Goal: Task Accomplishment & Management: Use online tool/utility

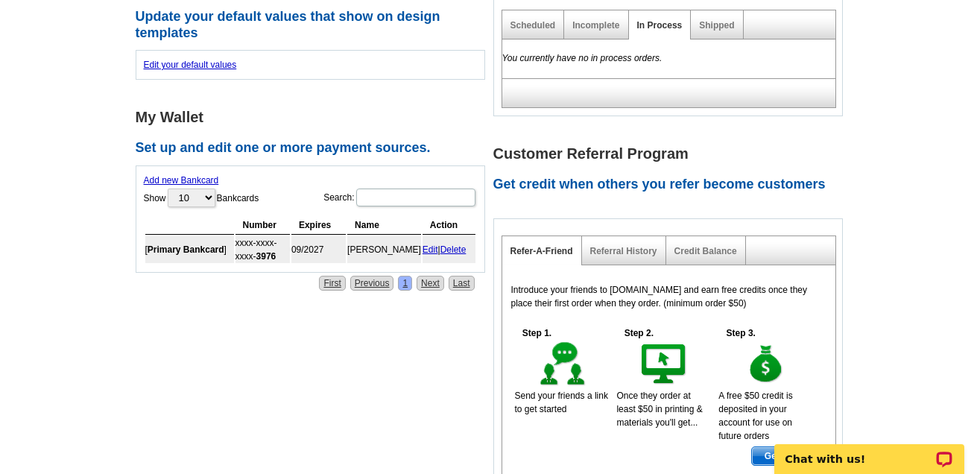
scroll to position [744, 0]
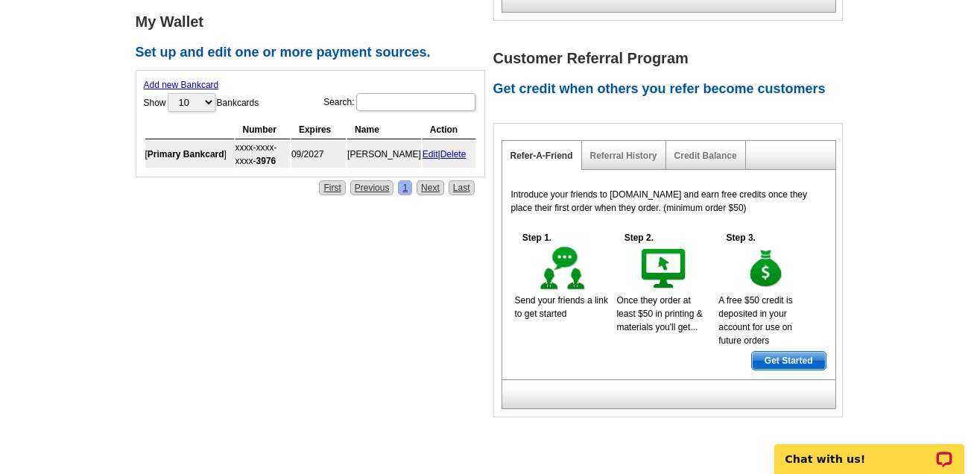
click at [428, 149] on link "Edit" at bounding box center [431, 154] width 16 height 10
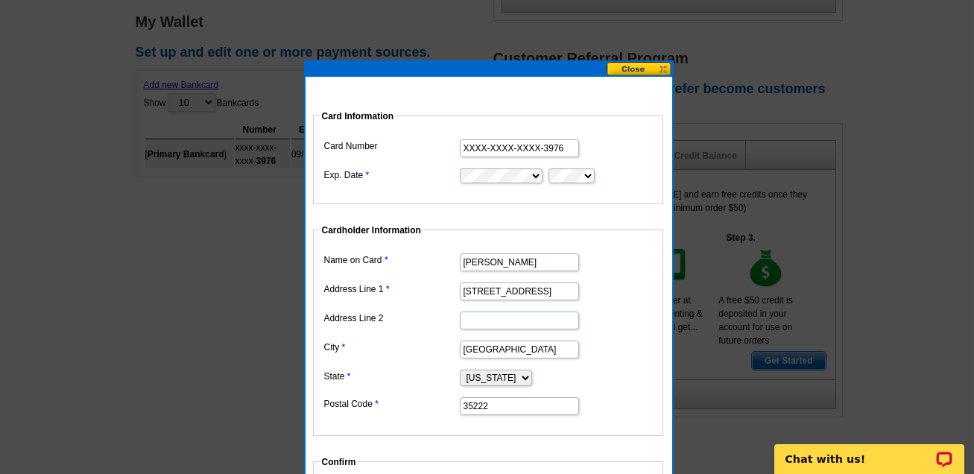
click at [570, 146] on input "XXXX-XXXX-XXXX-3976" at bounding box center [519, 148] width 119 height 18
drag, startPoint x: 570, startPoint y: 146, endPoint x: 642, endPoint y: 240, distance: 118.0
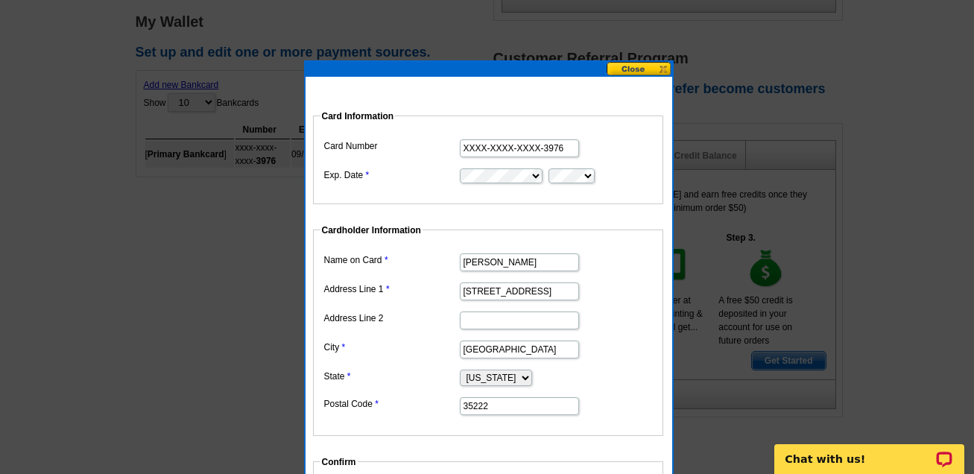
click at [642, 240] on fieldset "Cardholder Information Name on Card [PERSON_NAME] Address Line 1 938 Landale Rd…" at bounding box center [488, 330] width 350 height 212
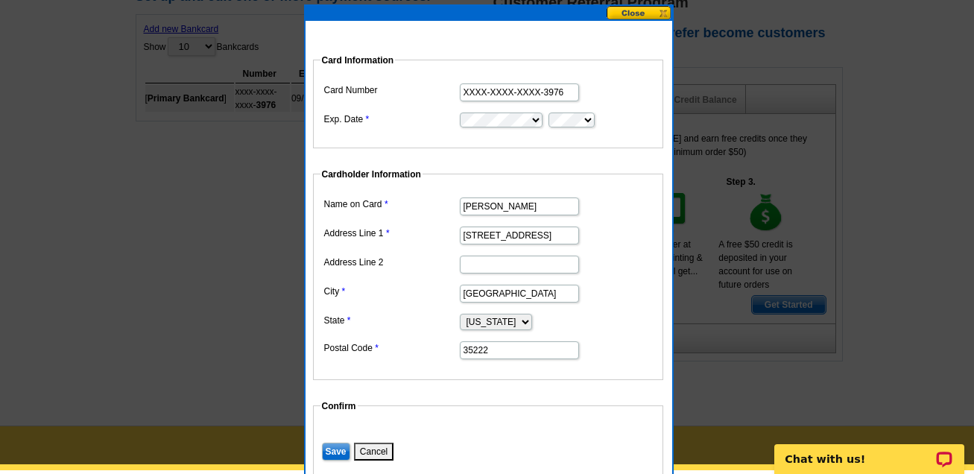
scroll to position [776, 0]
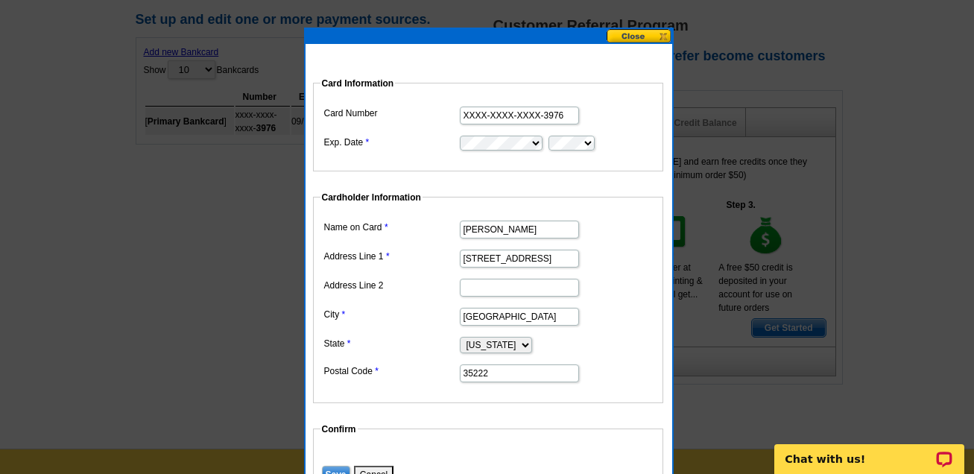
click at [502, 116] on input "XXXX-XXXX-XXXX-3976" at bounding box center [519, 116] width 119 height 18
click at [642, 37] on button at bounding box center [640, 36] width 66 height 14
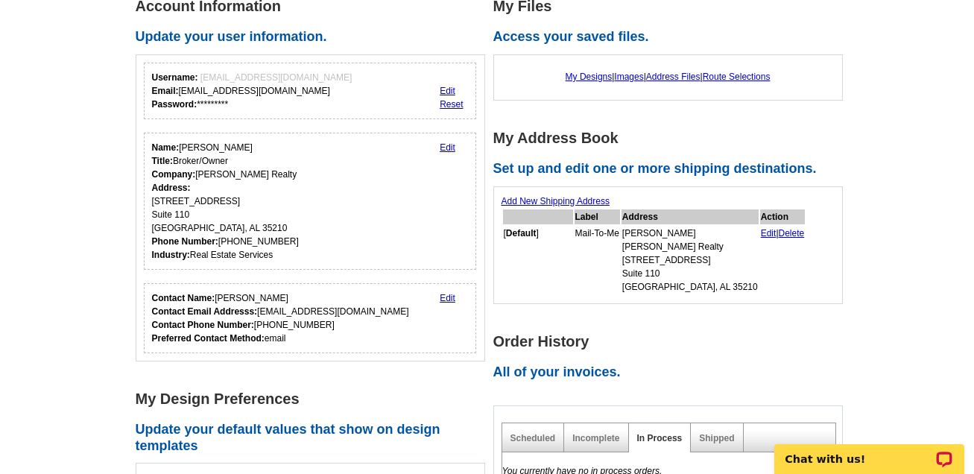
scroll to position [244, 0]
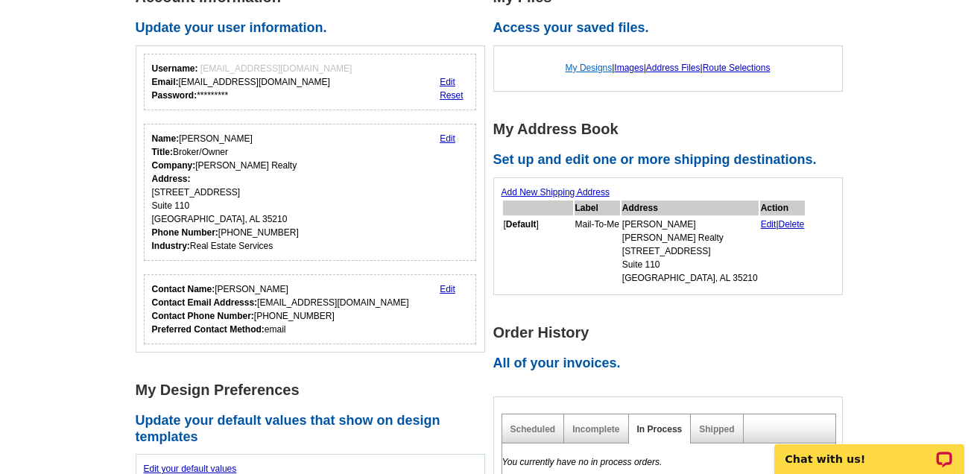
click at [581, 63] on link "My Designs" at bounding box center [589, 68] width 47 height 10
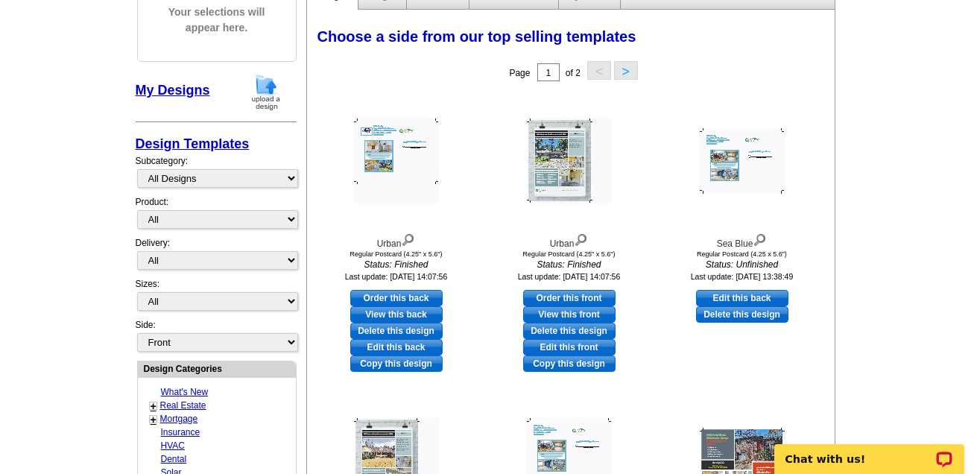
scroll to position [213, 0]
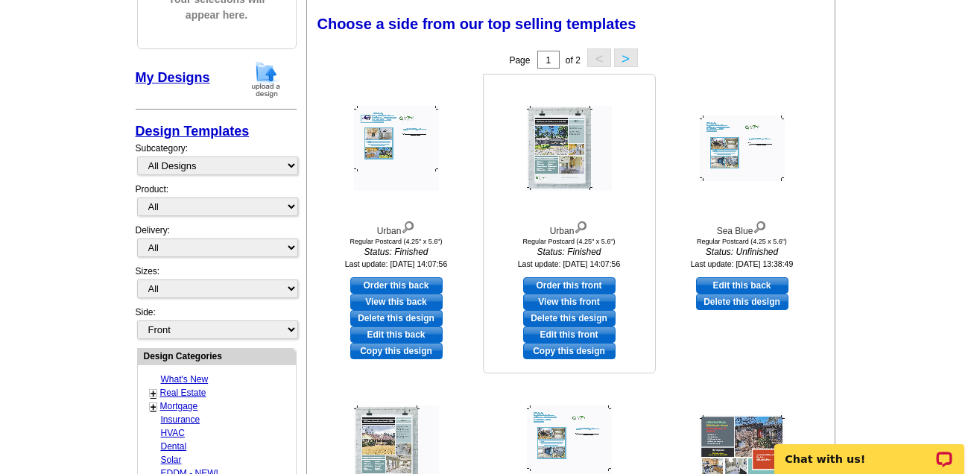
click at [572, 124] on img at bounding box center [569, 148] width 85 height 85
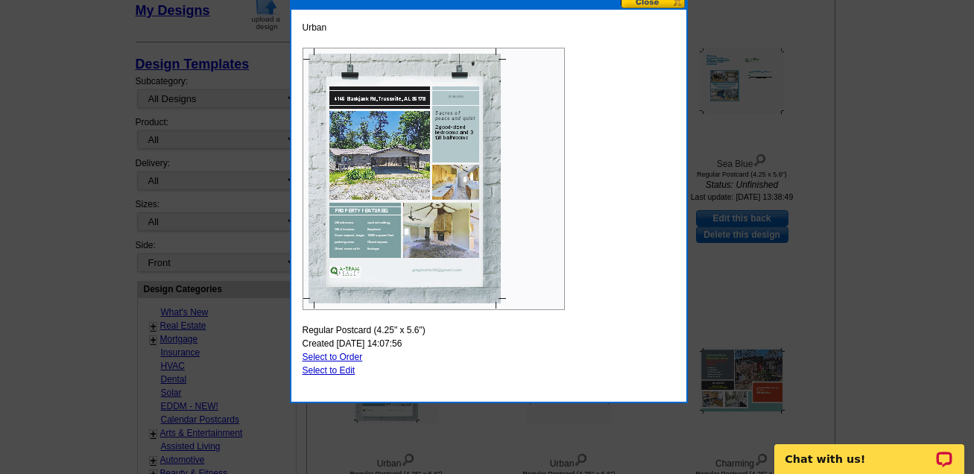
scroll to position [279, 0]
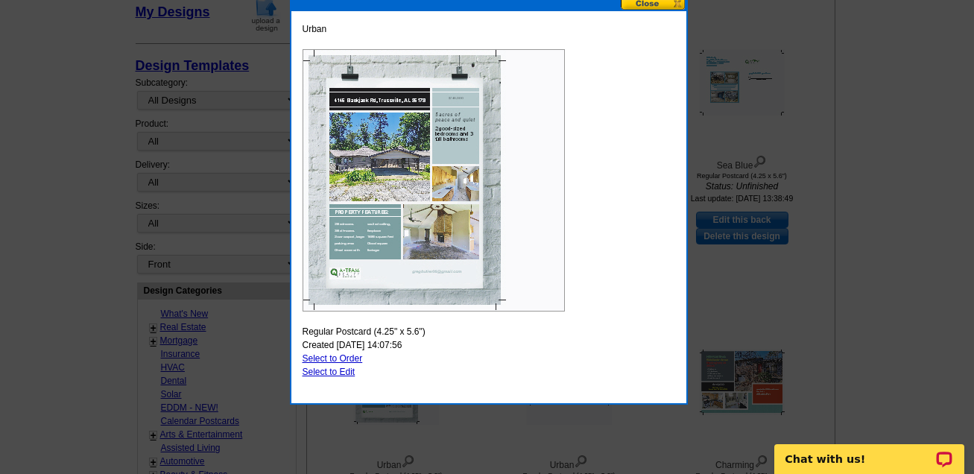
click at [551, 148] on img at bounding box center [434, 180] width 262 height 262
click at [336, 368] on link "Select to Edit" at bounding box center [329, 372] width 53 height 10
select select "1"
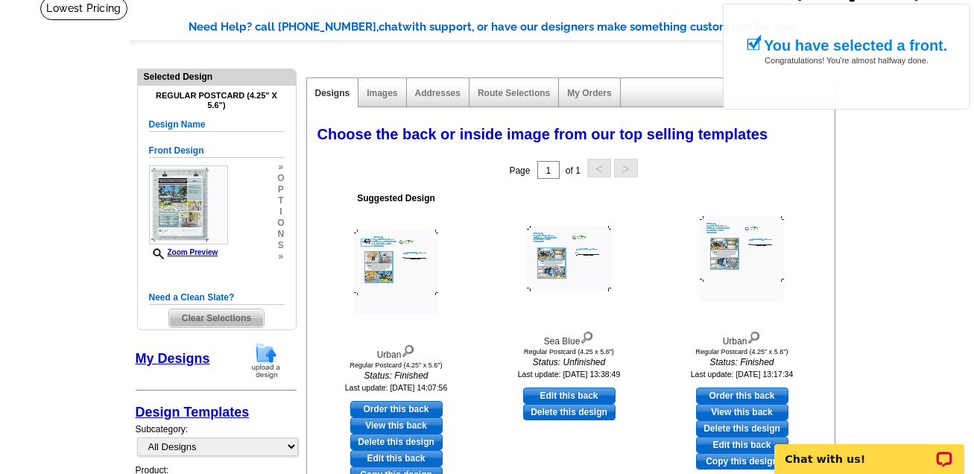
scroll to position [166, 0]
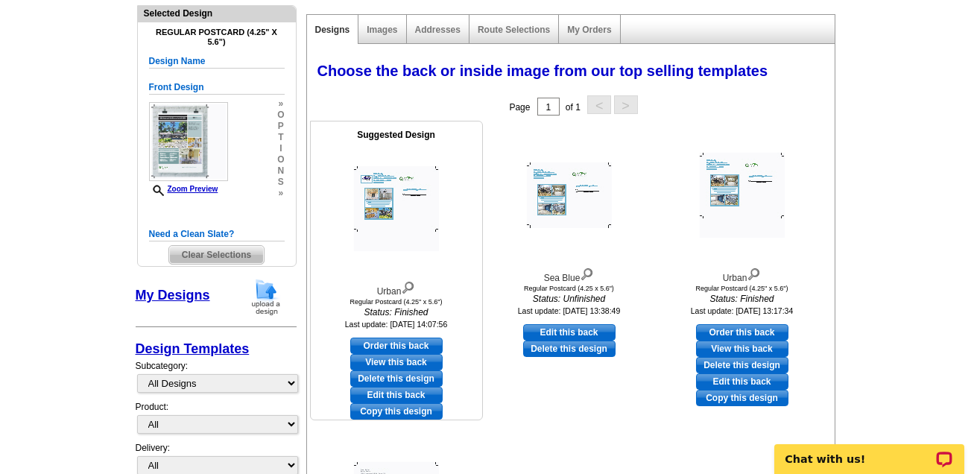
click at [412, 363] on link "View this back" at bounding box center [396, 362] width 92 height 16
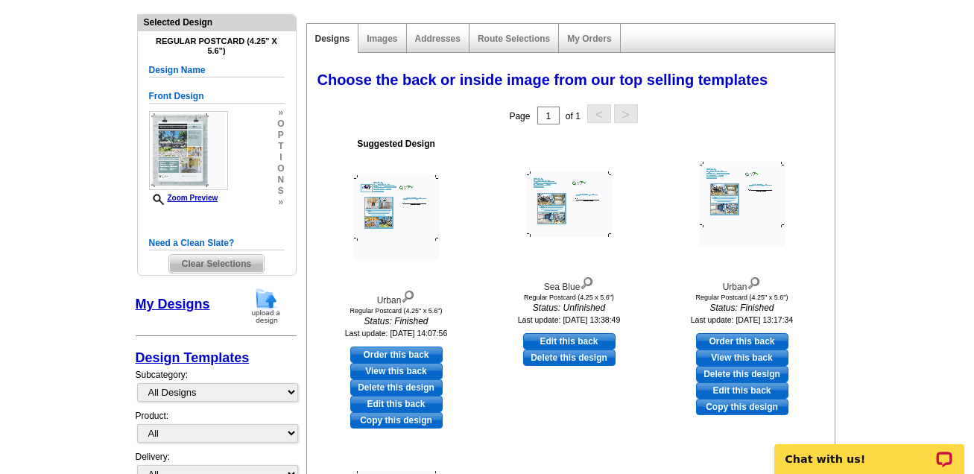
scroll to position [153, 0]
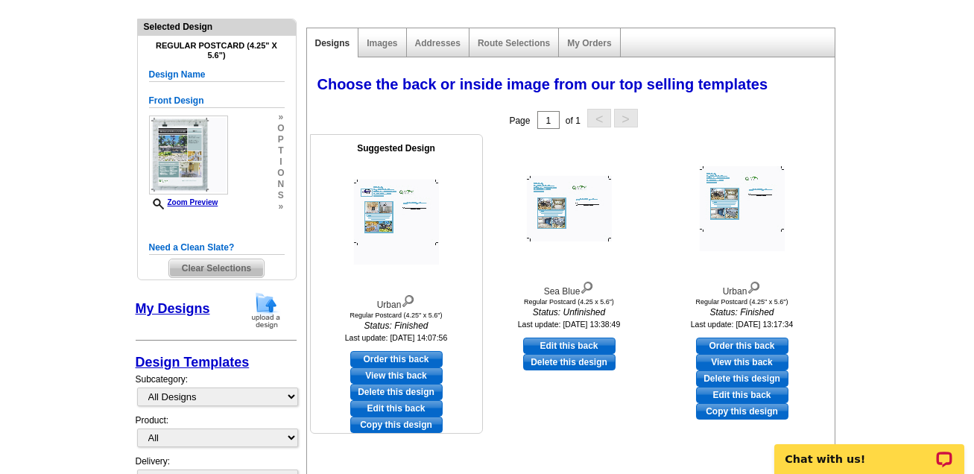
click at [399, 354] on link "Order this back" at bounding box center [396, 359] width 92 height 16
select select "front"
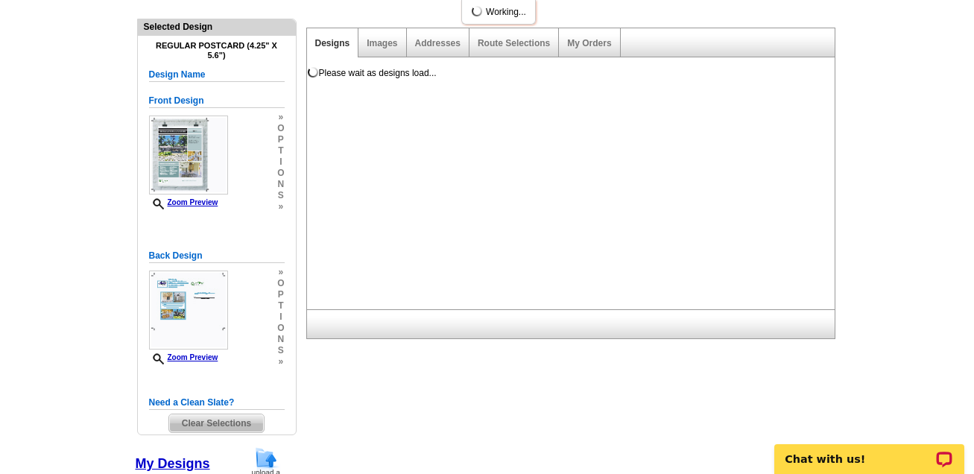
scroll to position [0, 0]
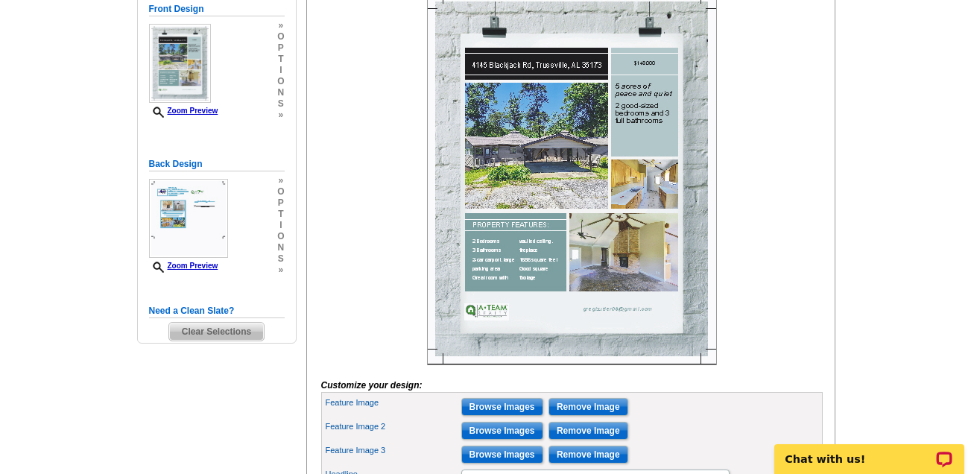
scroll to position [269, 0]
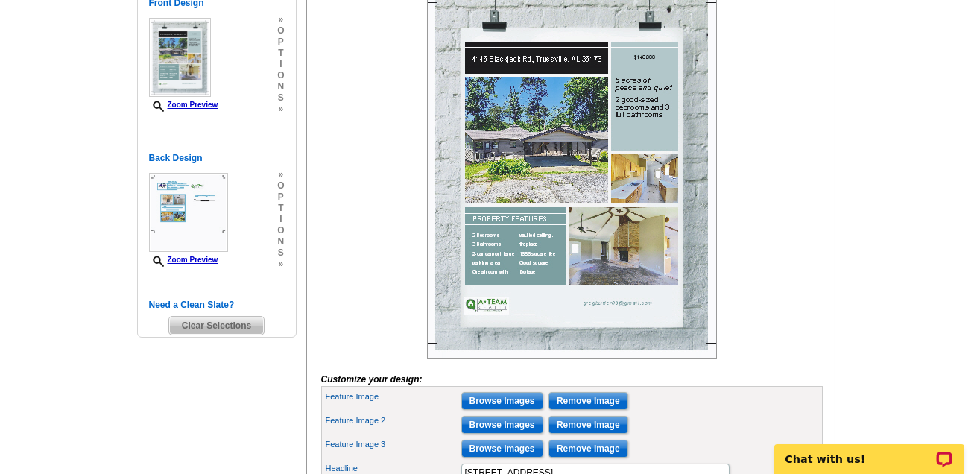
click at [516, 80] on img at bounding box center [572, 173] width 290 height 372
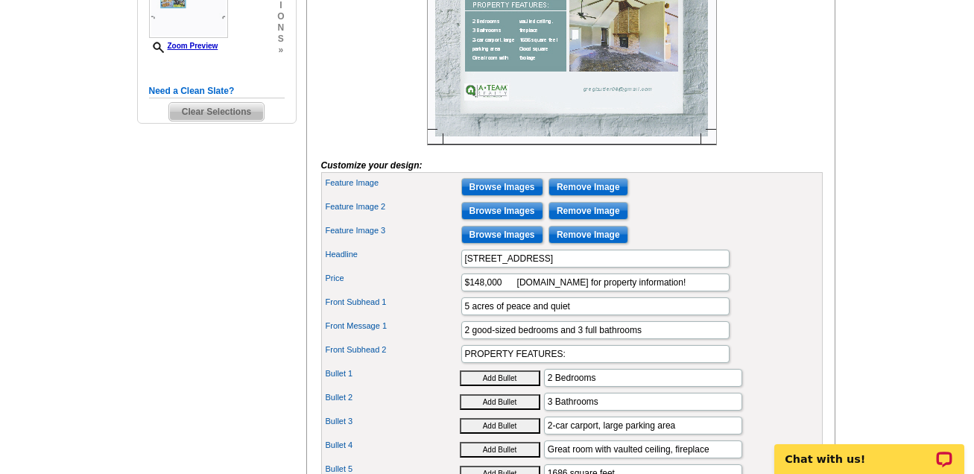
scroll to position [486, 0]
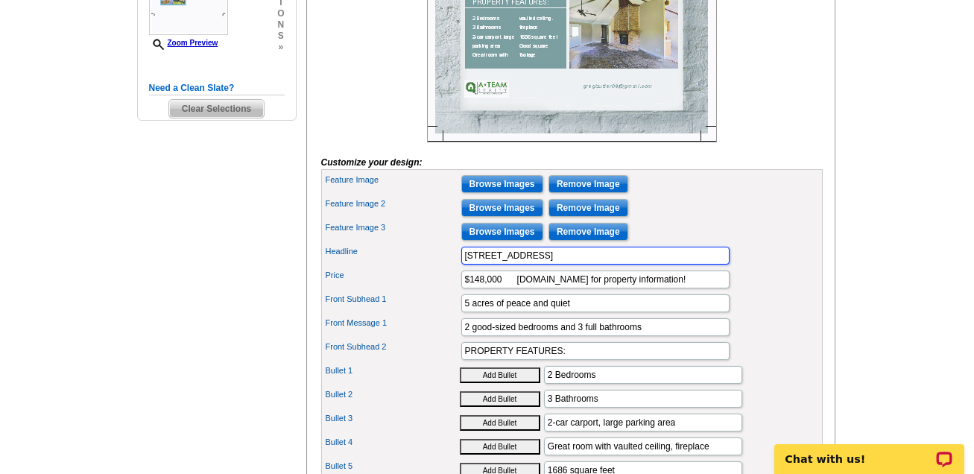
drag, startPoint x: 663, startPoint y: 272, endPoint x: 429, endPoint y: 279, distance: 234.1
click at [429, 268] on div "Headline 4145 Blackjack Rd, Trussville, AL 35173" at bounding box center [572, 256] width 496 height 24
type input "860 Marion Lane, Birmingham, AL 35235"
click at [480, 288] on input "$148,000 www.HUDHomeStore.gov for property information!" at bounding box center [595, 279] width 268 height 18
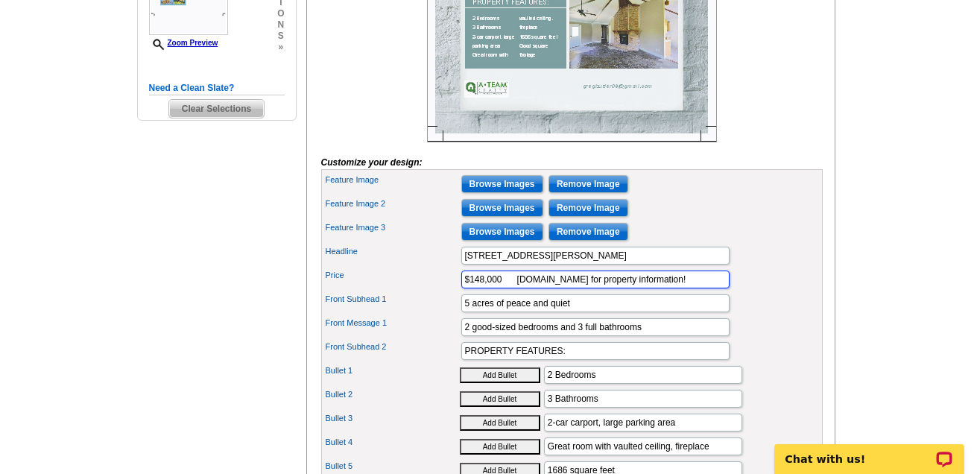
click at [482, 288] on input "$148,000 www.HUDHomeStore.gov for property information!" at bounding box center [595, 279] width 268 height 18
type input "$145,000 www.HUDHomeStore.gov for property information!"
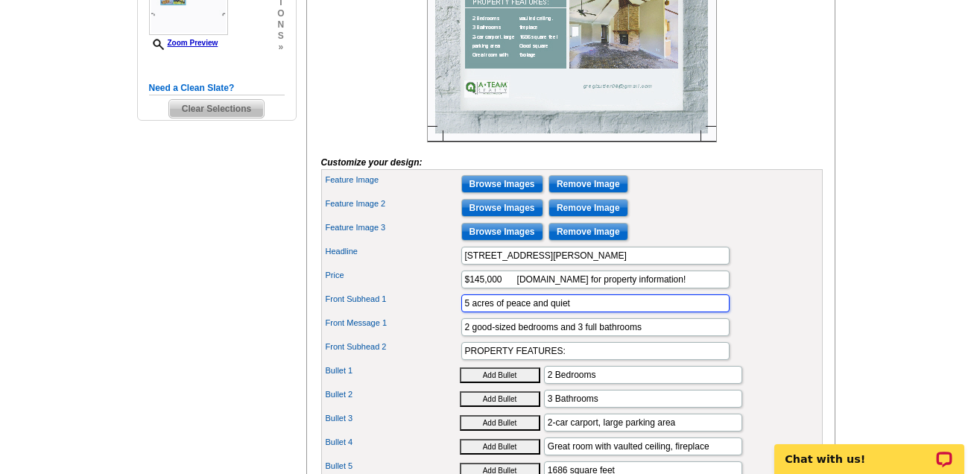
click at [582, 312] on input "5 acres of peace and quiet" at bounding box center [595, 303] width 268 height 18
drag, startPoint x: 582, startPoint y: 318, endPoint x: 445, endPoint y: 314, distance: 137.2
click at [445, 314] on div "Front Subhead 1 5 acres of peace and quiet" at bounding box center [572, 303] width 496 height 24
type input "Very"
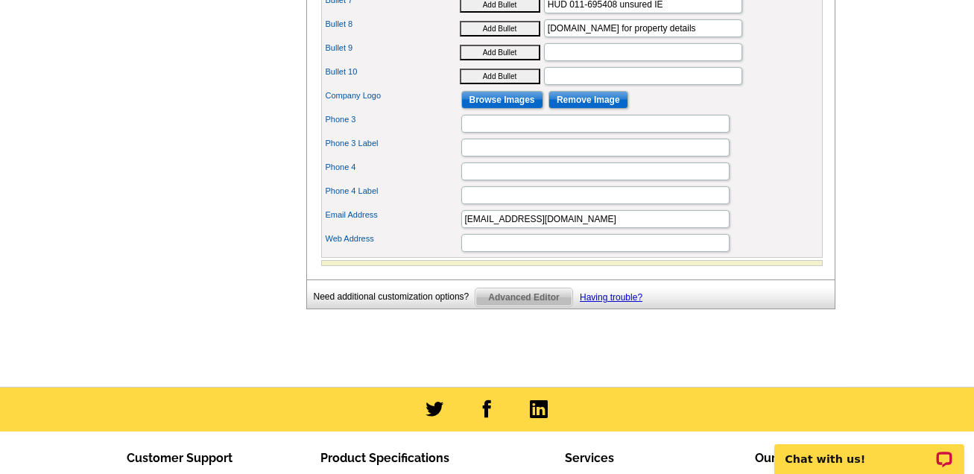
scroll to position [1007, 0]
